Goal: Complete application form

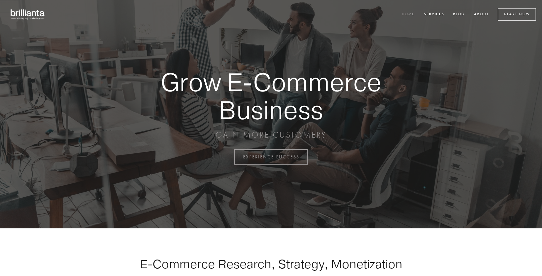
scroll to position [1538, 0]
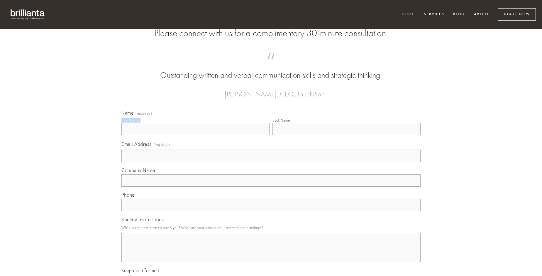
type input "[PERSON_NAME]"
click at [347, 135] on input "Last Name" at bounding box center [347, 129] width 148 height 12
type input "[PERSON_NAME]"
click at [271, 162] on input "Email Address (required)" at bounding box center [270, 155] width 299 height 12
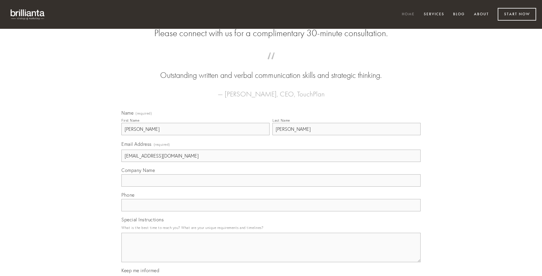
type input "[EMAIL_ADDRESS][DOMAIN_NAME]"
click at [271, 186] on input "Company Name" at bounding box center [270, 180] width 299 height 12
type input "appositus"
click at [271, 211] on input "text" at bounding box center [270, 205] width 299 height 12
click at [271, 252] on textarea "Special Instructions" at bounding box center [270, 246] width 299 height 29
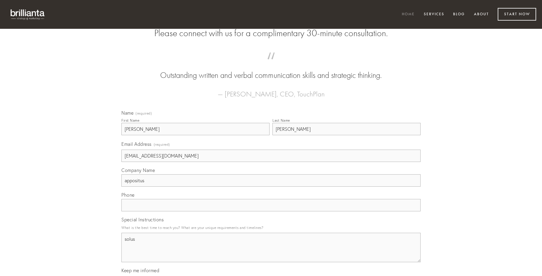
type textarea "solus"
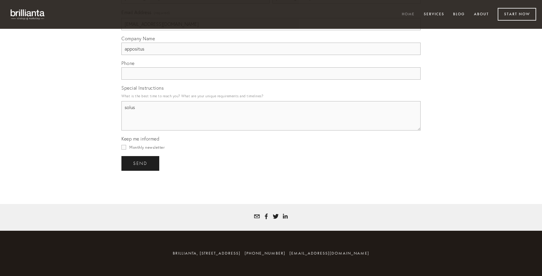
click at [141, 163] on span "send" at bounding box center [140, 163] width 14 height 5
